Goal: Task Accomplishment & Management: Use online tool/utility

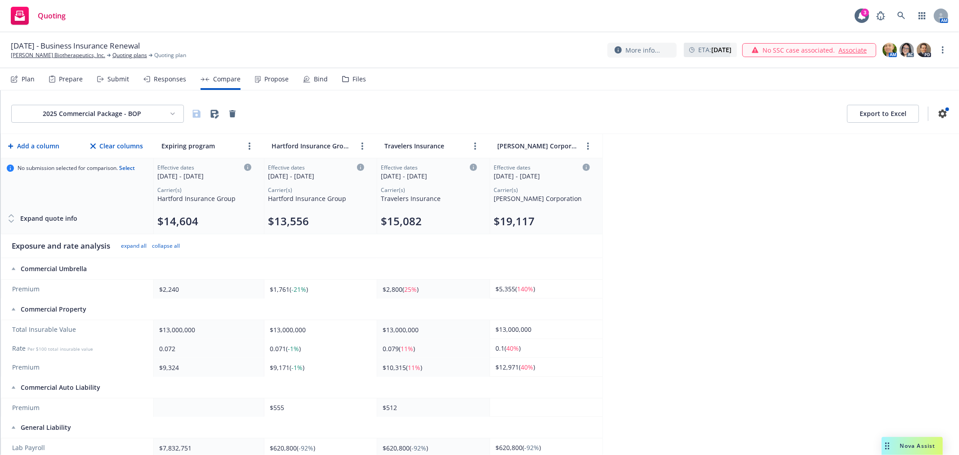
click at [730, 198] on div "2025 Commercial Package - BOP Export to Excel Add a column Clear columns Expiri…" at bounding box center [479, 272] width 958 height 365
click at [800, 205] on div "2025 Commercial Package - BOP Export to Excel Add a column Clear columns Expiri…" at bounding box center [479, 272] width 958 height 365
